Goal: Information Seeking & Learning: Learn about a topic

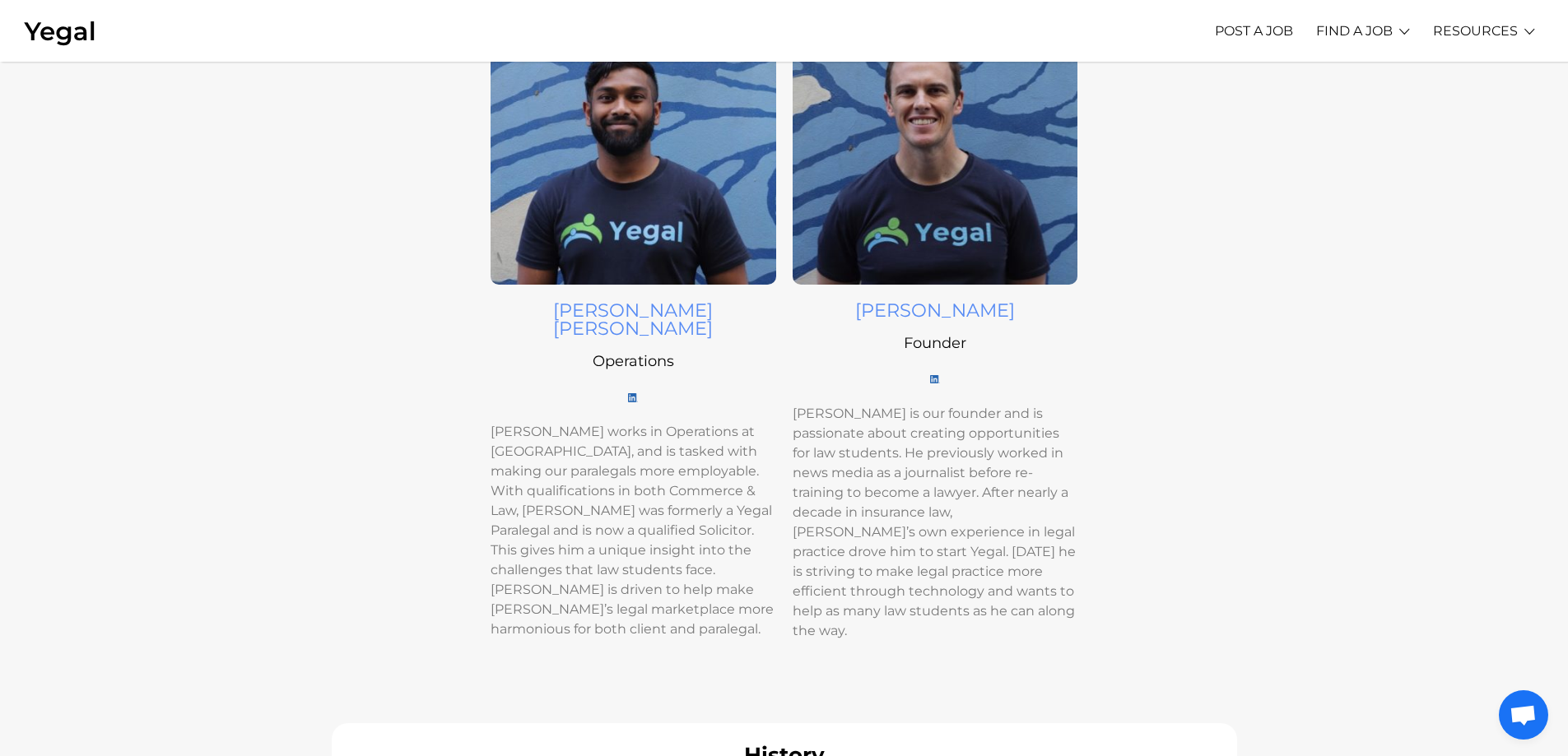
scroll to position [576, 0]
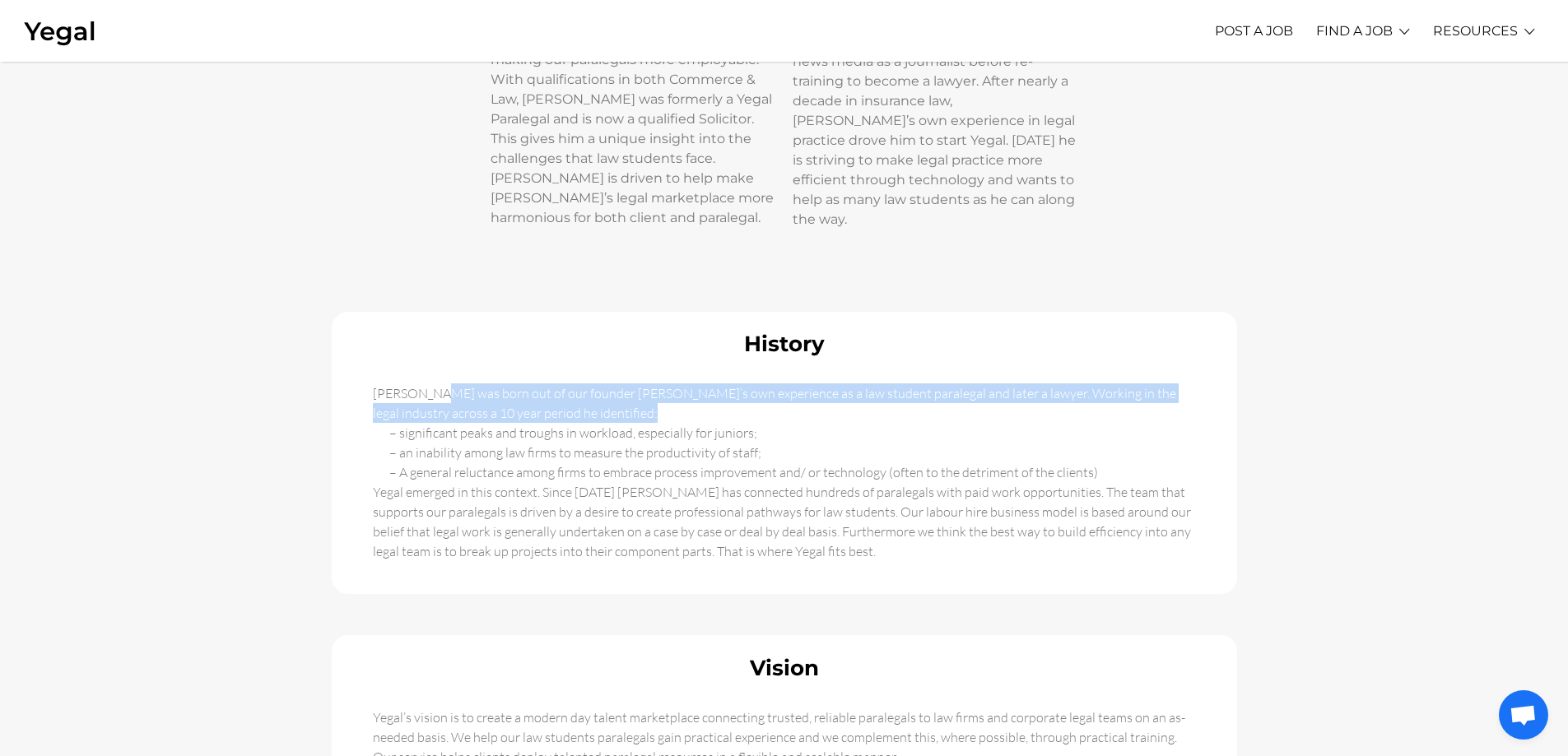
drag, startPoint x: 388, startPoint y: 358, endPoint x: 575, endPoint y: 392, distance: 190.1
click at [575, 392] on div "History [PERSON_NAME] was born out of our founder [PERSON_NAME]’s own experienc…" at bounding box center [784, 452] width 905 height 282
click at [575, 392] on div "[PERSON_NAME] was born out of our founder [PERSON_NAME]’s own experience as a l…" at bounding box center [784, 485] width 889 height 202
drag, startPoint x: 575, startPoint y: 392, endPoint x: 357, endPoint y: 360, distance: 220.3
click at [357, 360] on div "History [PERSON_NAME] was born out of our founder [PERSON_NAME]’s own experienc…" at bounding box center [784, 452] width 905 height 282
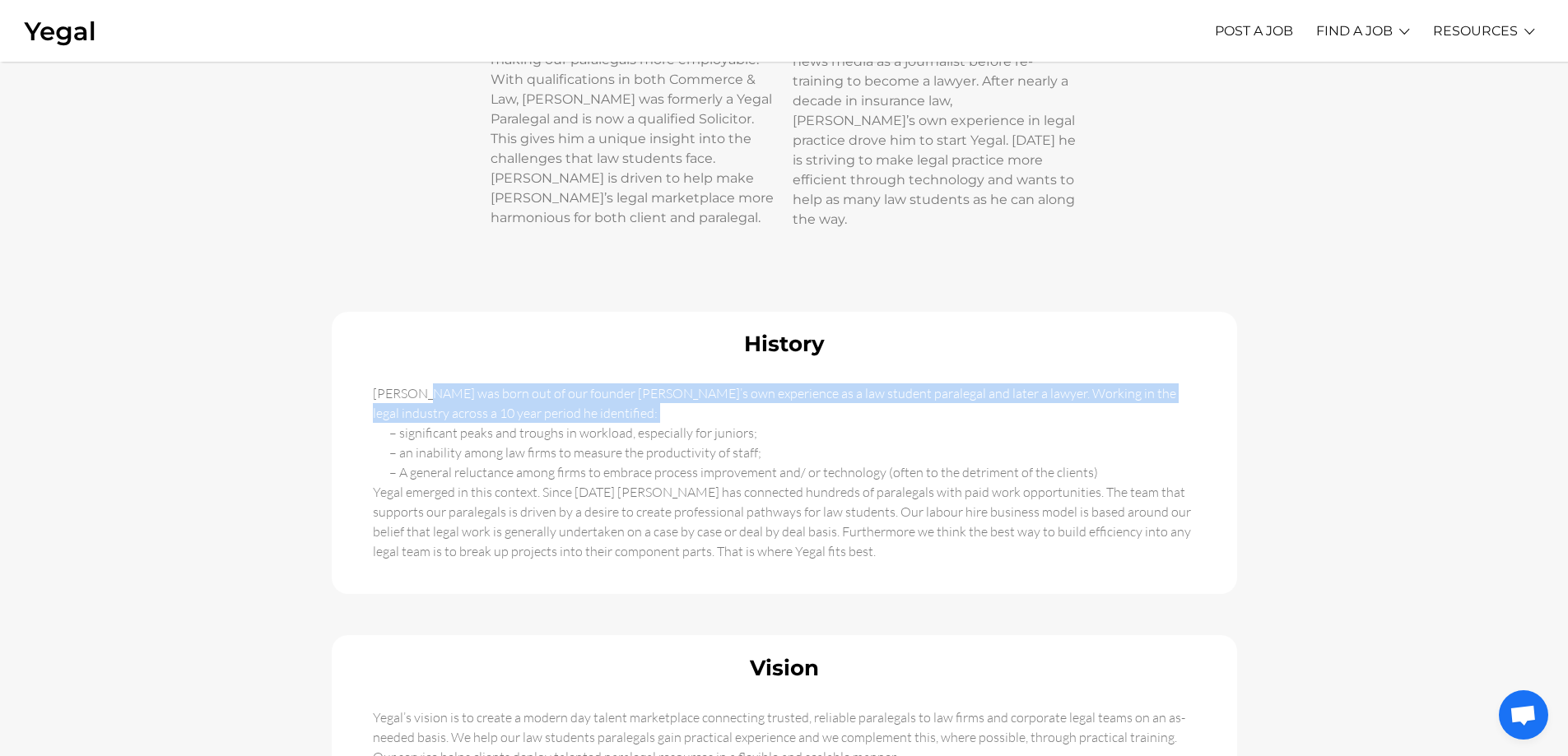
click at [357, 360] on div "History [PERSON_NAME] was born out of our founder [PERSON_NAME]’s own experienc…" at bounding box center [784, 452] width 905 height 282
drag, startPoint x: 357, startPoint y: 360, endPoint x: 556, endPoint y: 391, distance: 201.4
click at [556, 391] on div "History [PERSON_NAME] was born out of our founder [PERSON_NAME]’s own experienc…" at bounding box center [784, 452] width 905 height 282
click at [556, 391] on div "[PERSON_NAME] was born out of our founder [PERSON_NAME]’s own experience as a l…" at bounding box center [784, 485] width 889 height 202
drag, startPoint x: 556, startPoint y: 391, endPoint x: 320, endPoint y: 360, distance: 238.0
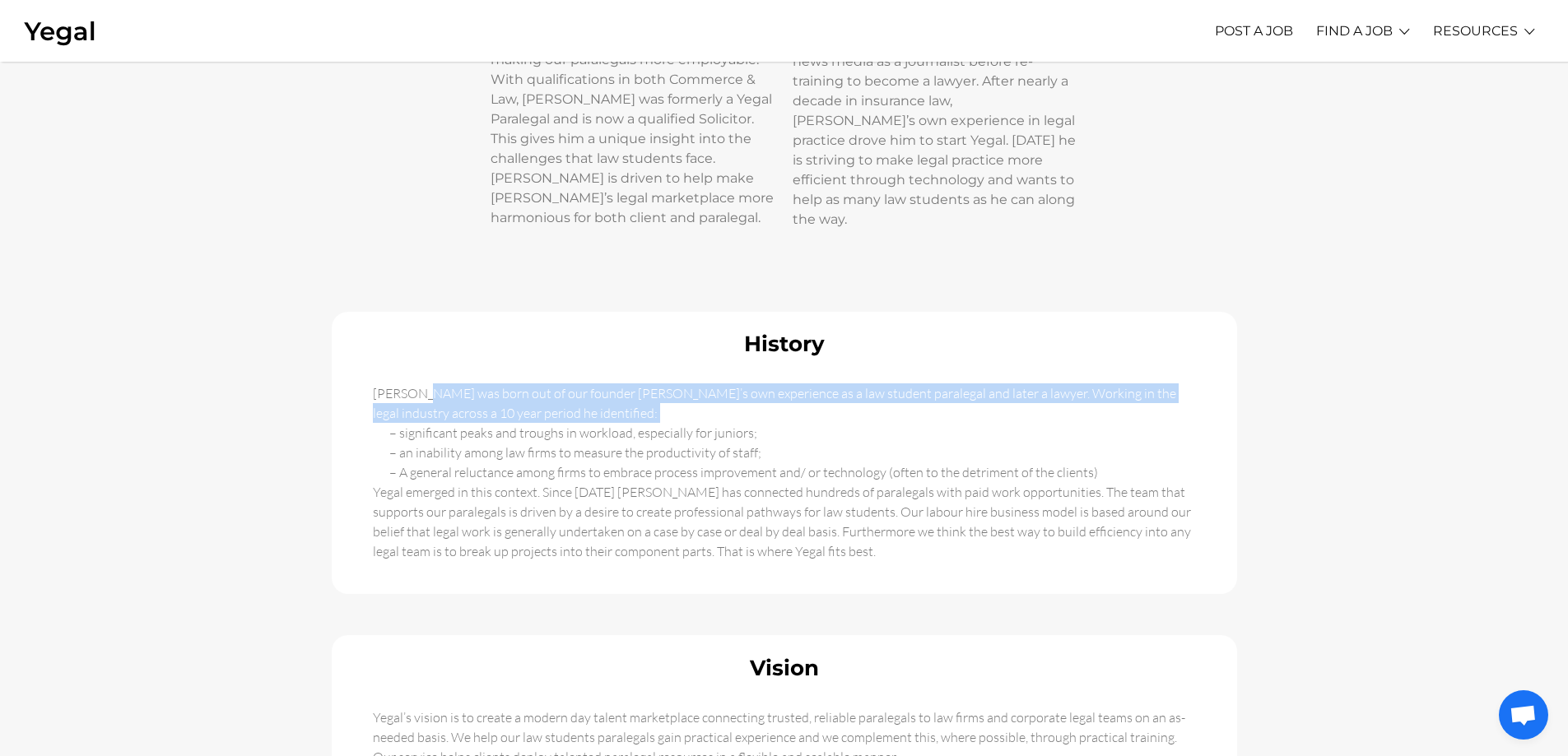
click at [320, 360] on div "Our Team [PERSON_NAME] Product [PERSON_NAME] is a software engineer by training…" at bounding box center [784, 171] width 938 height 1371
drag, startPoint x: 320, startPoint y: 360, endPoint x: 533, endPoint y: 388, distance: 214.8
click at [533, 388] on div "Our Team [PERSON_NAME] Product [PERSON_NAME] is a software engineer by training…" at bounding box center [784, 171] width 938 height 1371
click at [552, 387] on div "[PERSON_NAME] was born out of our founder [PERSON_NAME]’s own experience as a l…" at bounding box center [784, 485] width 889 height 202
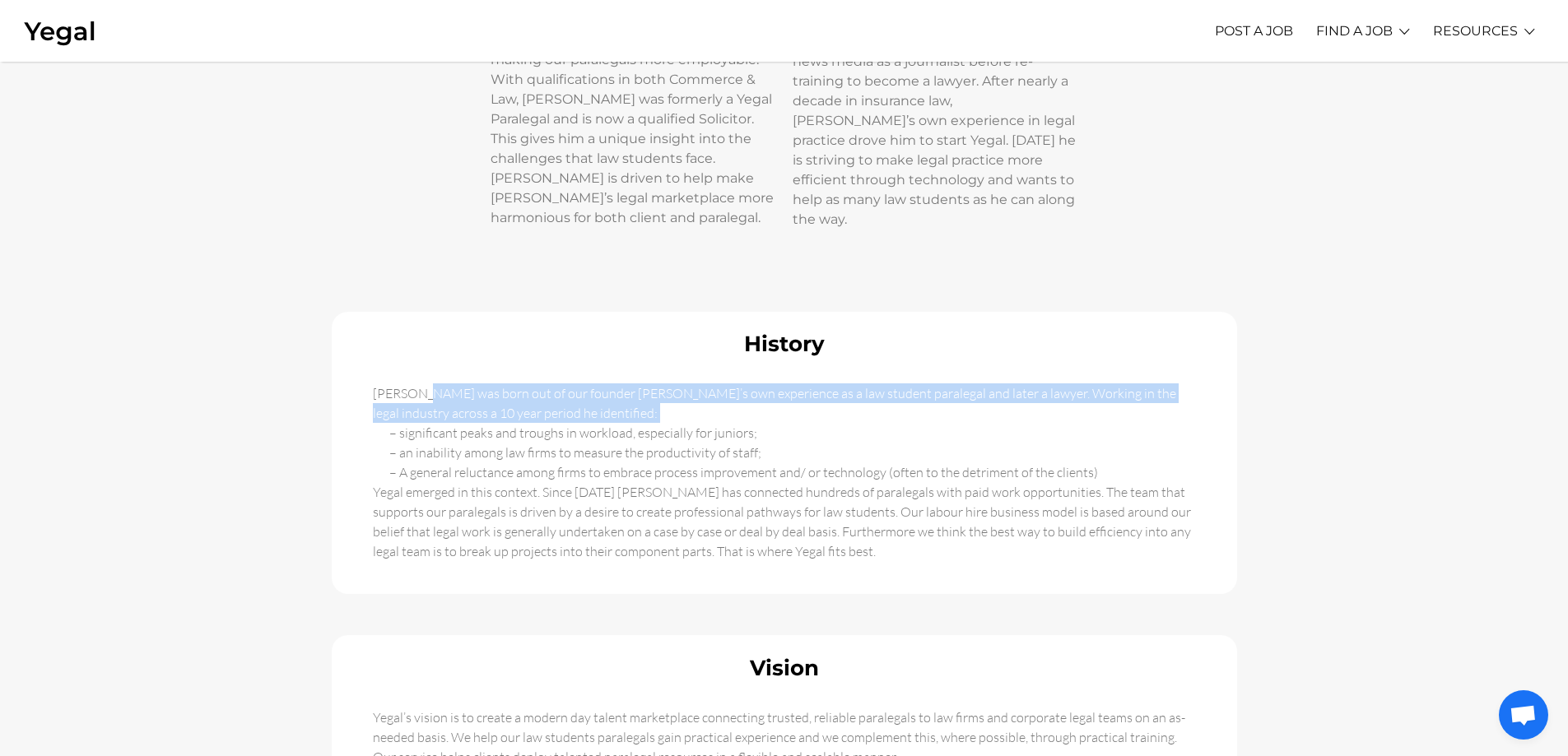
drag, startPoint x: 552, startPoint y: 387, endPoint x: 335, endPoint y: 361, distance: 218.6
click at [335, 361] on div "History [PERSON_NAME] was born out of our founder [PERSON_NAME]’s own experienc…" at bounding box center [784, 452] width 905 height 282
click at [333, 363] on div "History [PERSON_NAME] was born out of our founder [PERSON_NAME]’s own experienc…" at bounding box center [784, 452] width 905 height 282
drag, startPoint x: 333, startPoint y: 363, endPoint x: 345, endPoint y: 370, distance: 13.9
click at [345, 370] on div "History [PERSON_NAME] was born out of our founder [PERSON_NAME]’s own experienc…" at bounding box center [784, 452] width 905 height 282
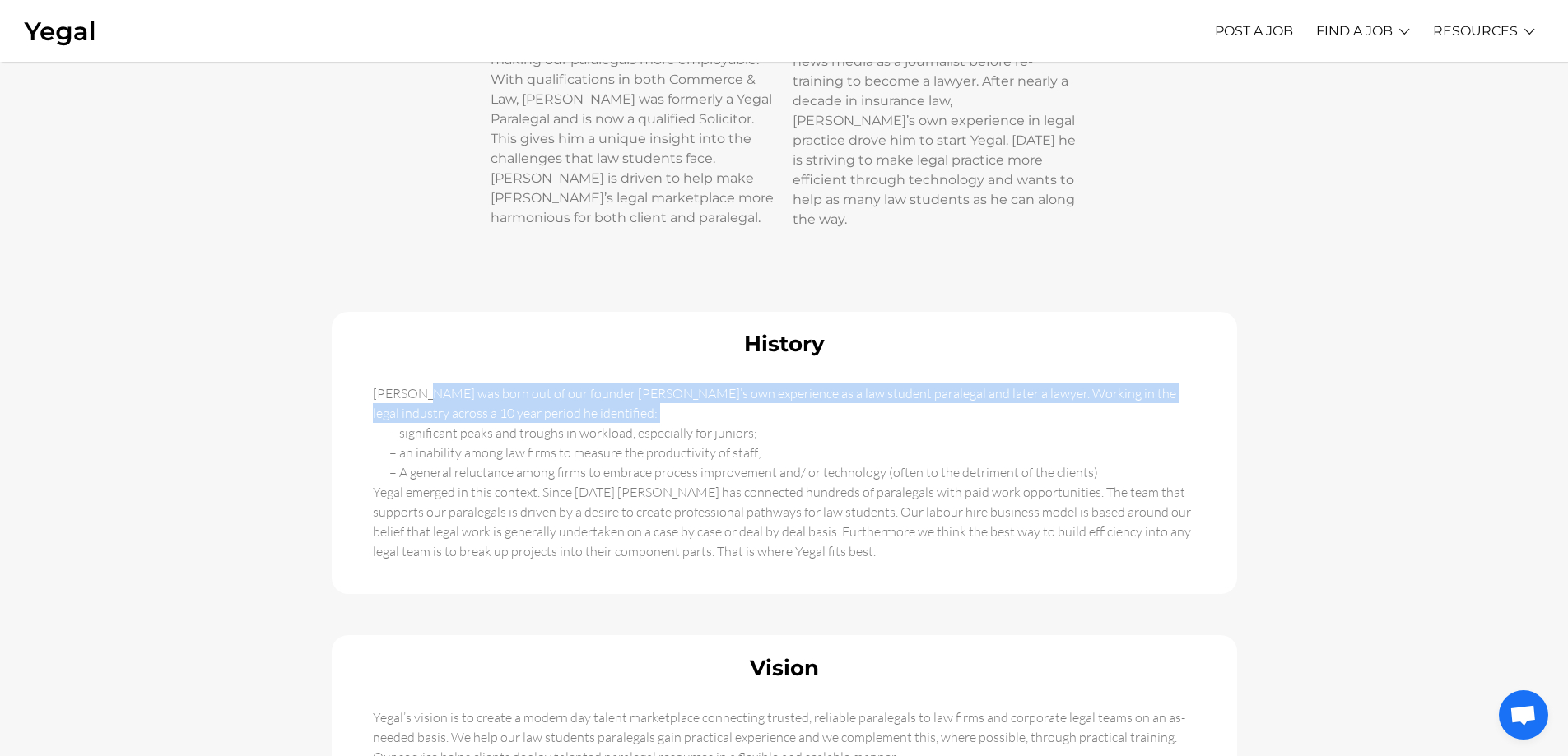
click at [345, 383] on div "[PERSON_NAME] was born out of our founder [PERSON_NAME]’s own experience as a l…" at bounding box center [784, 485] width 889 height 202
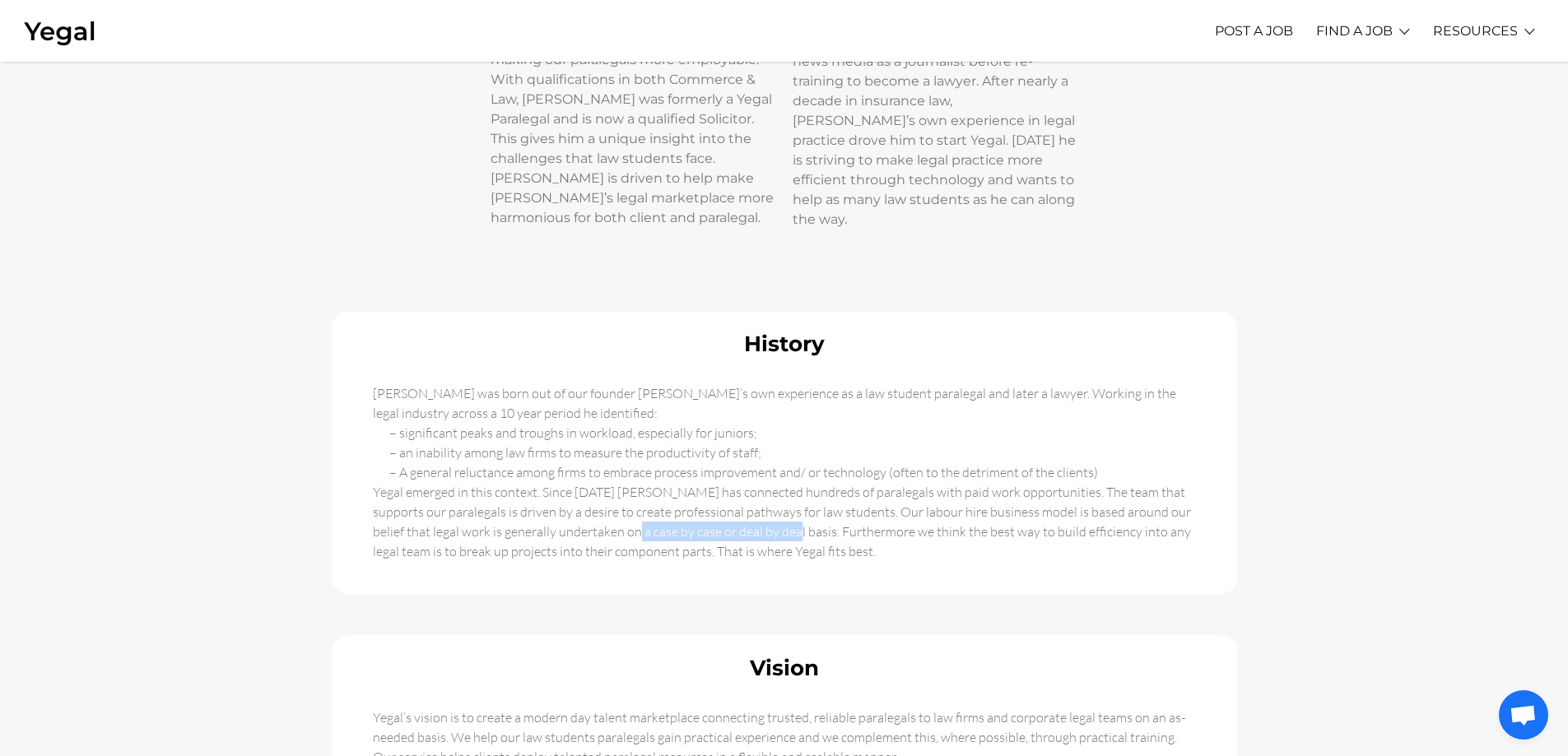
drag, startPoint x: 598, startPoint y: 503, endPoint x: 747, endPoint y: 517, distance: 149.7
click at [747, 517] on div "[PERSON_NAME] was born out of our founder [PERSON_NAME]’s own experience as a l…" at bounding box center [784, 485] width 889 height 202
click at [747, 516] on div "[PERSON_NAME] was born out of our founder [PERSON_NAME]’s own experience as a l…" at bounding box center [784, 485] width 889 height 202
click at [746, 508] on div "[PERSON_NAME] was born out of our founder [PERSON_NAME]’s own experience as a l…" at bounding box center [784, 485] width 889 height 202
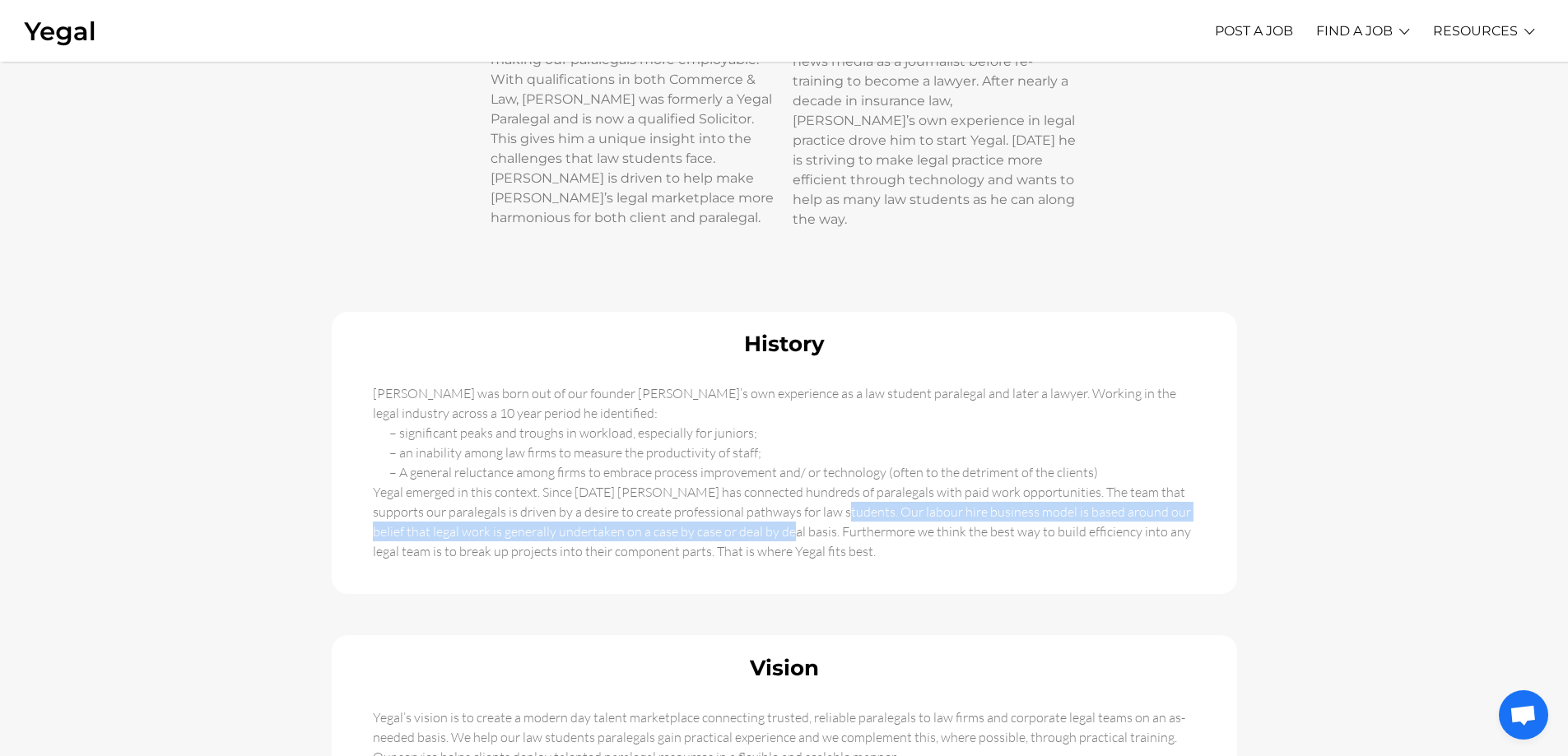
drag, startPoint x: 745, startPoint y: 513, endPoint x: 819, endPoint y: 490, distance: 77.5
click at [819, 490] on div "[PERSON_NAME] was born out of our founder [PERSON_NAME]’s own experience as a l…" at bounding box center [784, 485] width 889 height 202
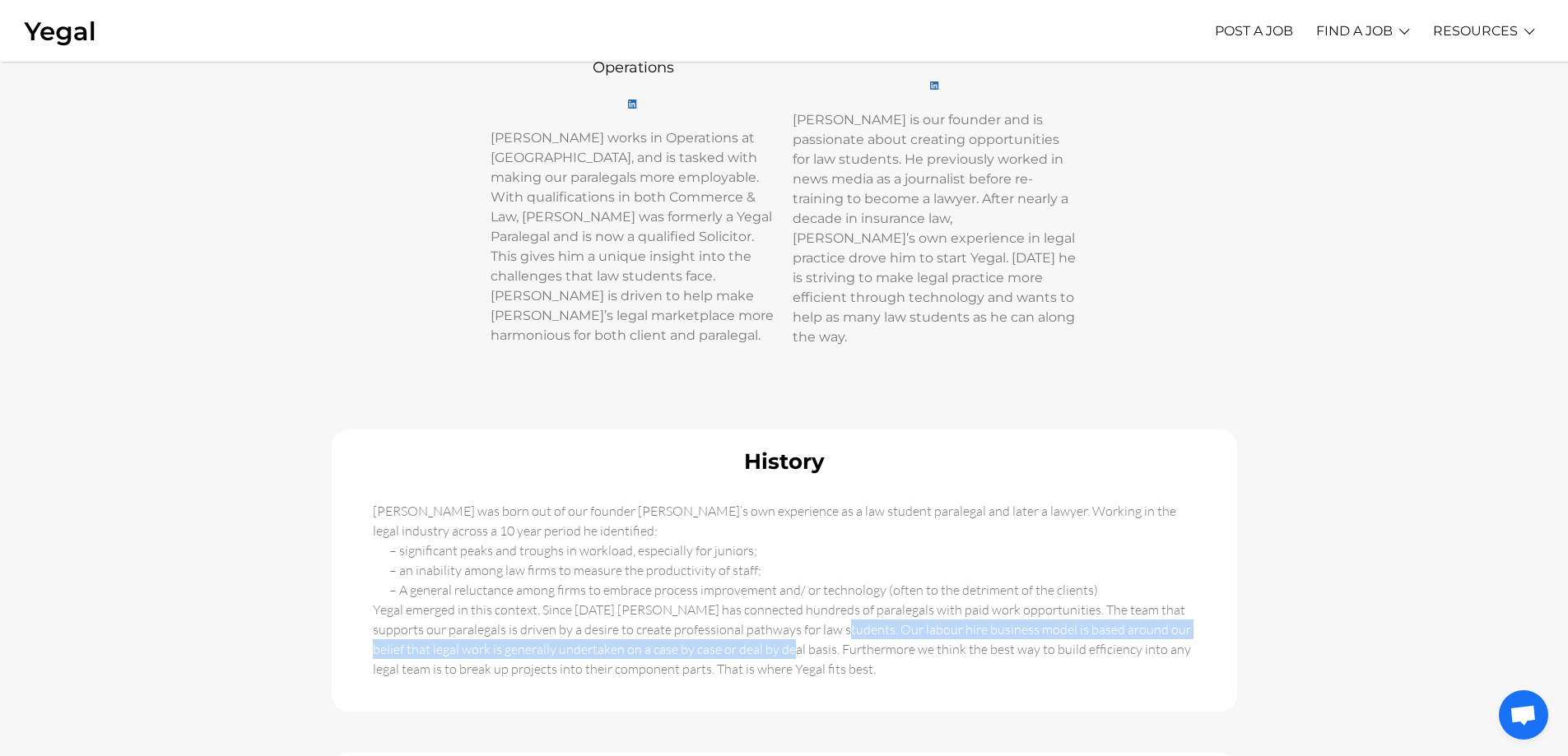
scroll to position [0, 0]
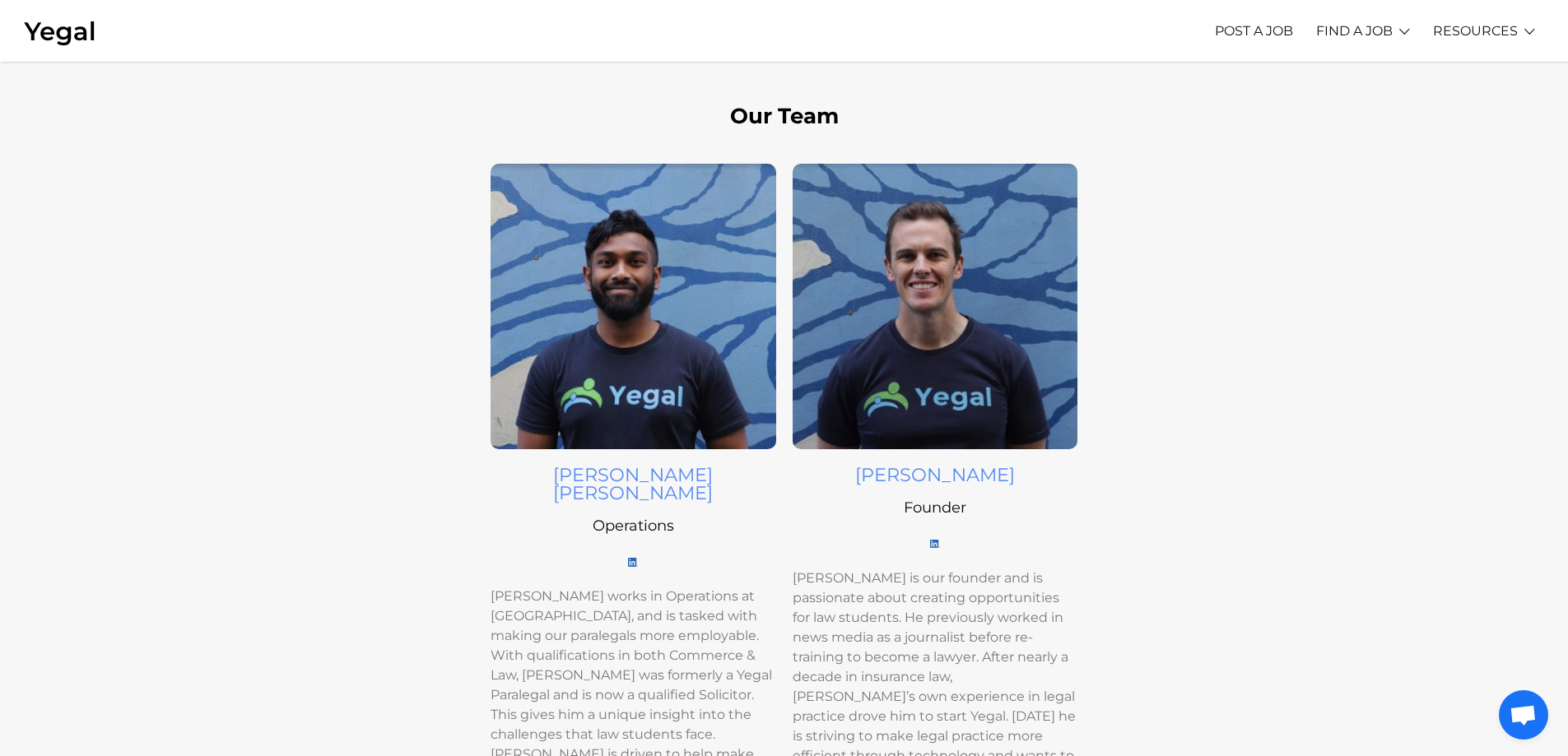
click at [689, 587] on h6 "[PERSON_NAME] works in Operations at [GEOGRAPHIC_DATA], and is tasked with maki…" at bounding box center [633, 695] width 286 height 217
